Goal: Navigation & Orientation: Find specific page/section

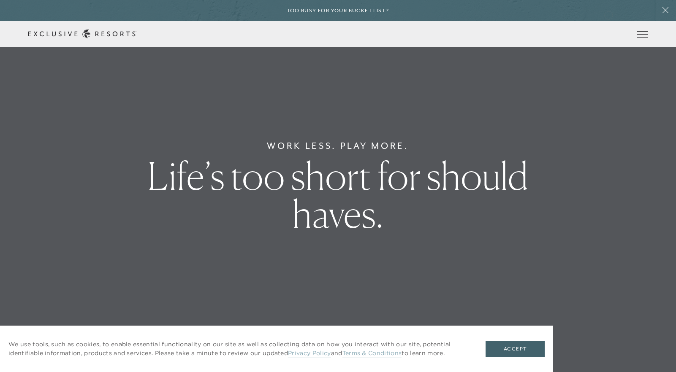
click at [608, 14] on div "Too busy for your bucket list?" at bounding box center [338, 10] width 676 height 21
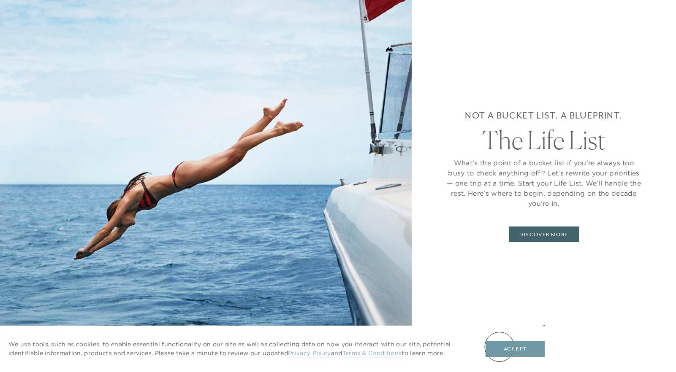
click at [499, 347] on button "Accept" at bounding box center [514, 349] width 59 height 16
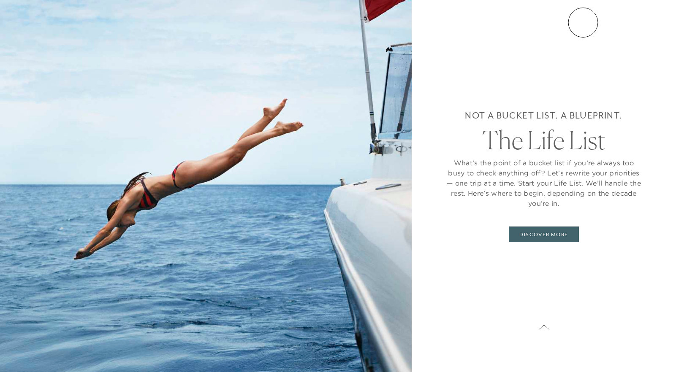
click at [583, 22] on div "Not a bucket list. A blueprint. The Life List What’s the point of a bucket list…" at bounding box center [544, 186] width 264 height 372
click at [622, 352] on div "Not a bucket list. A blueprint. The Life List What’s the point of a bucket list…" at bounding box center [544, 186] width 264 height 372
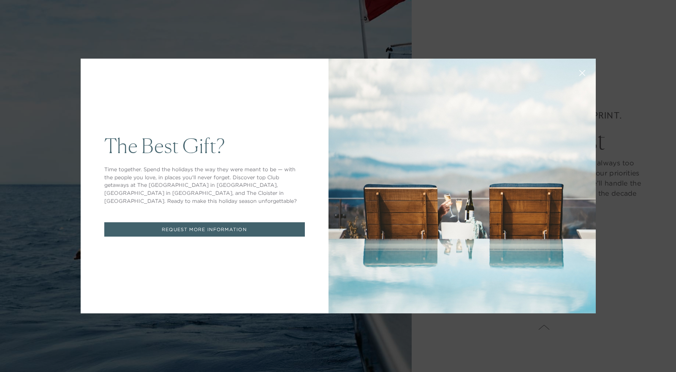
click at [538, 70] on div at bounding box center [461, 186] width 267 height 255
click at [218, 41] on div "The Best Gift? Time together. Spend the holidays the way they were meant to be …" at bounding box center [338, 186] width 676 height 372
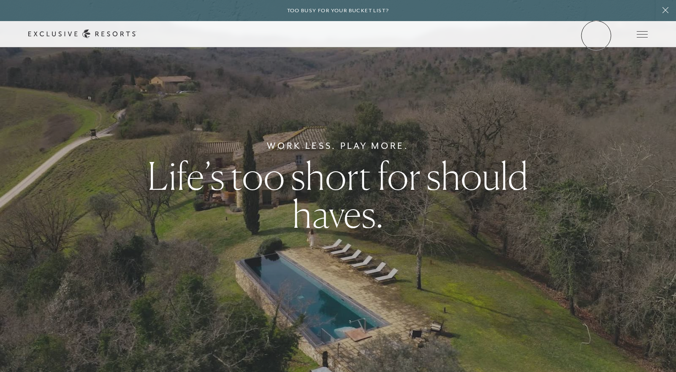
click at [0, 0] on link "Member Login" at bounding box center [0, 0] width 0 height 0
